Goal: Information Seeking & Learning: Learn about a topic

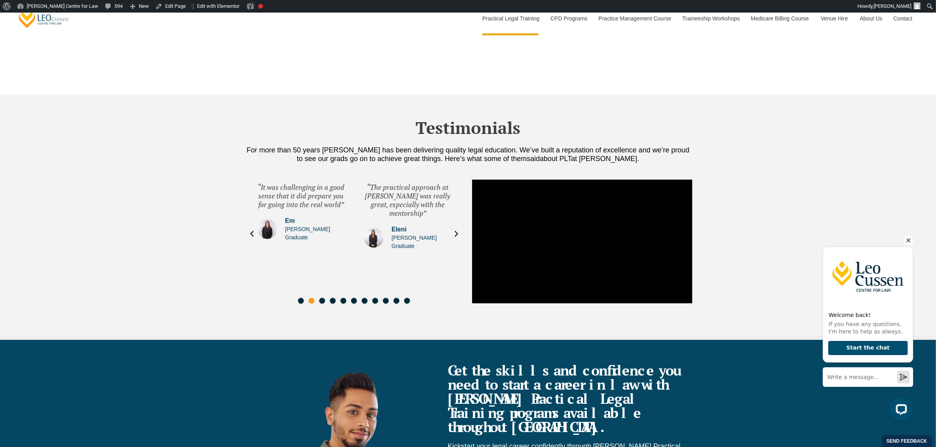
click at [908, 238] on icon "Hide greeting" at bounding box center [908, 240] width 9 height 9
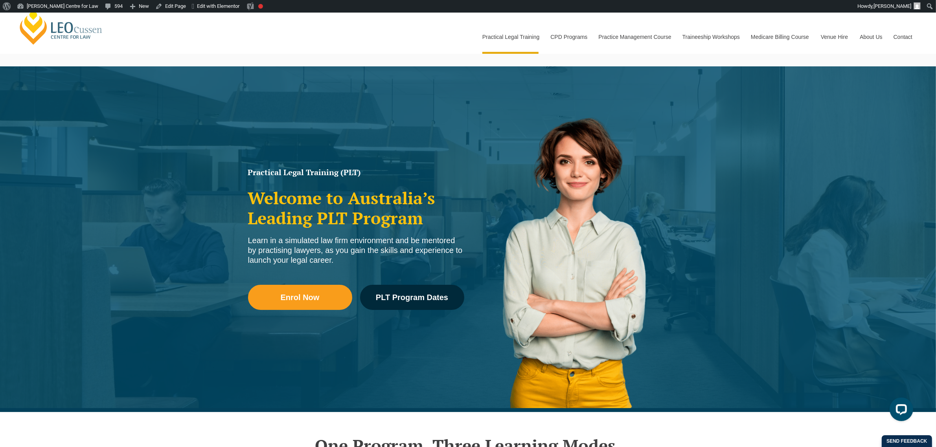
click at [403, 36] on div "Leo Cussen Centre for Law Search here Practical Legal Training Our Practical Le…" at bounding box center [468, 29] width 901 height 50
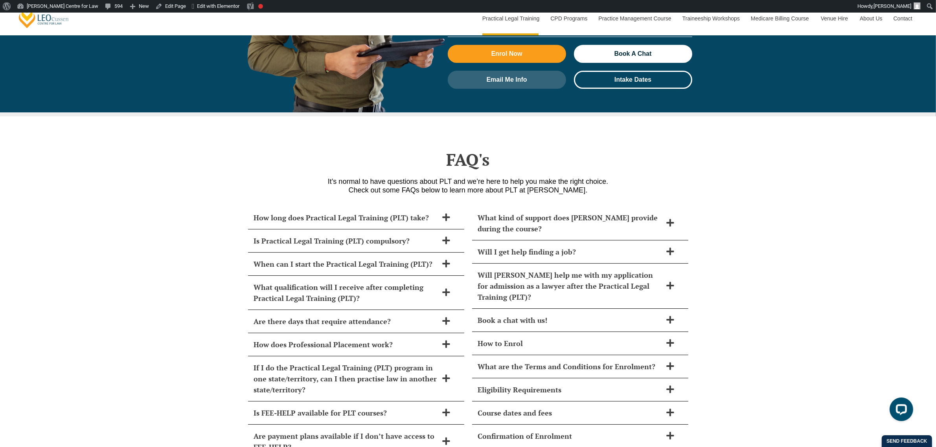
scroll to position [3244, 0]
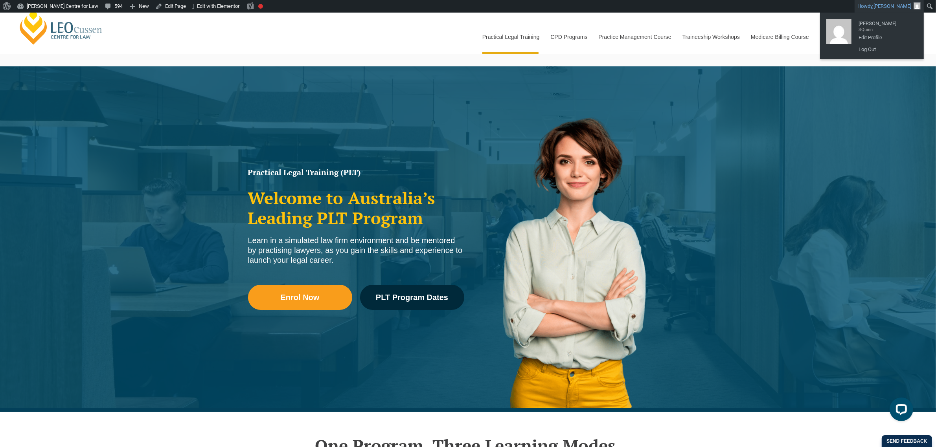
click at [891, 5] on span "[PERSON_NAME]" at bounding box center [893, 6] width 38 height 6
